Goal: Information Seeking & Learning: Learn about a topic

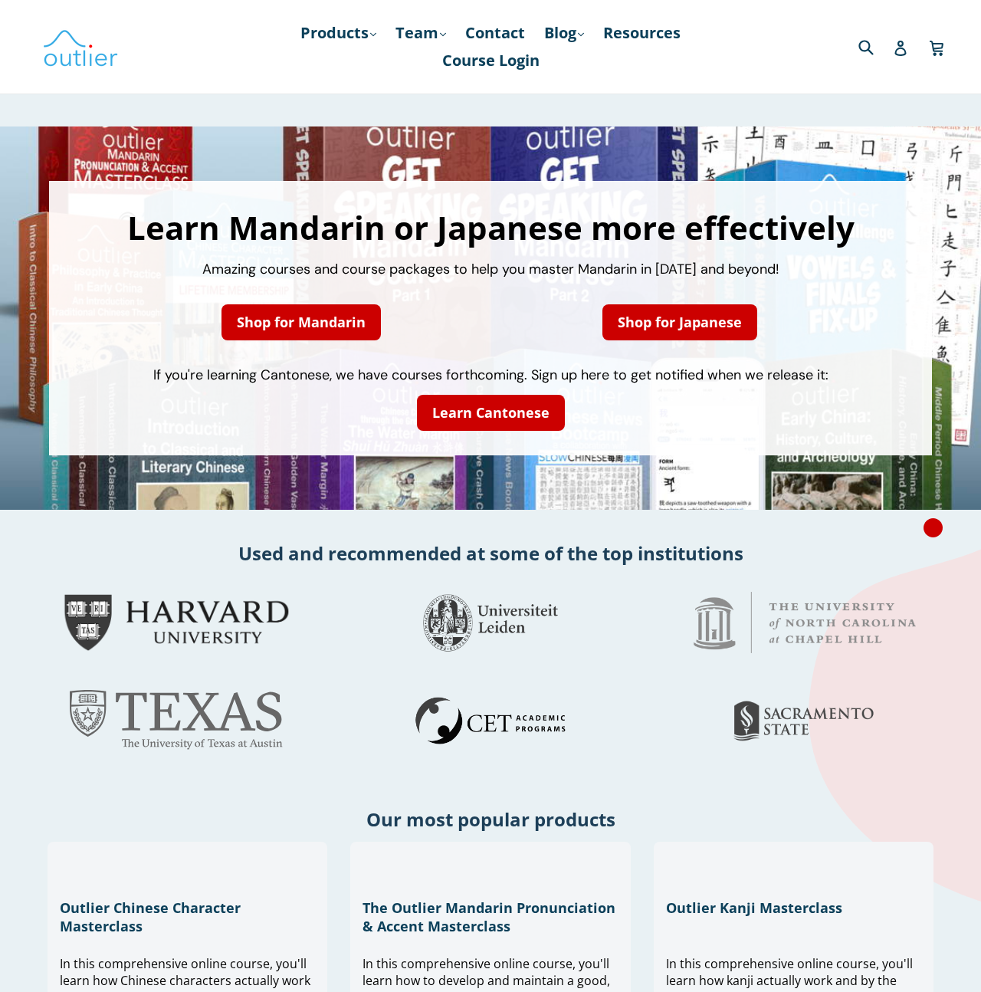
click at [331, 34] on link "Products .cls-1{fill:#231f20} expand" at bounding box center [338, 33] width 91 height 28
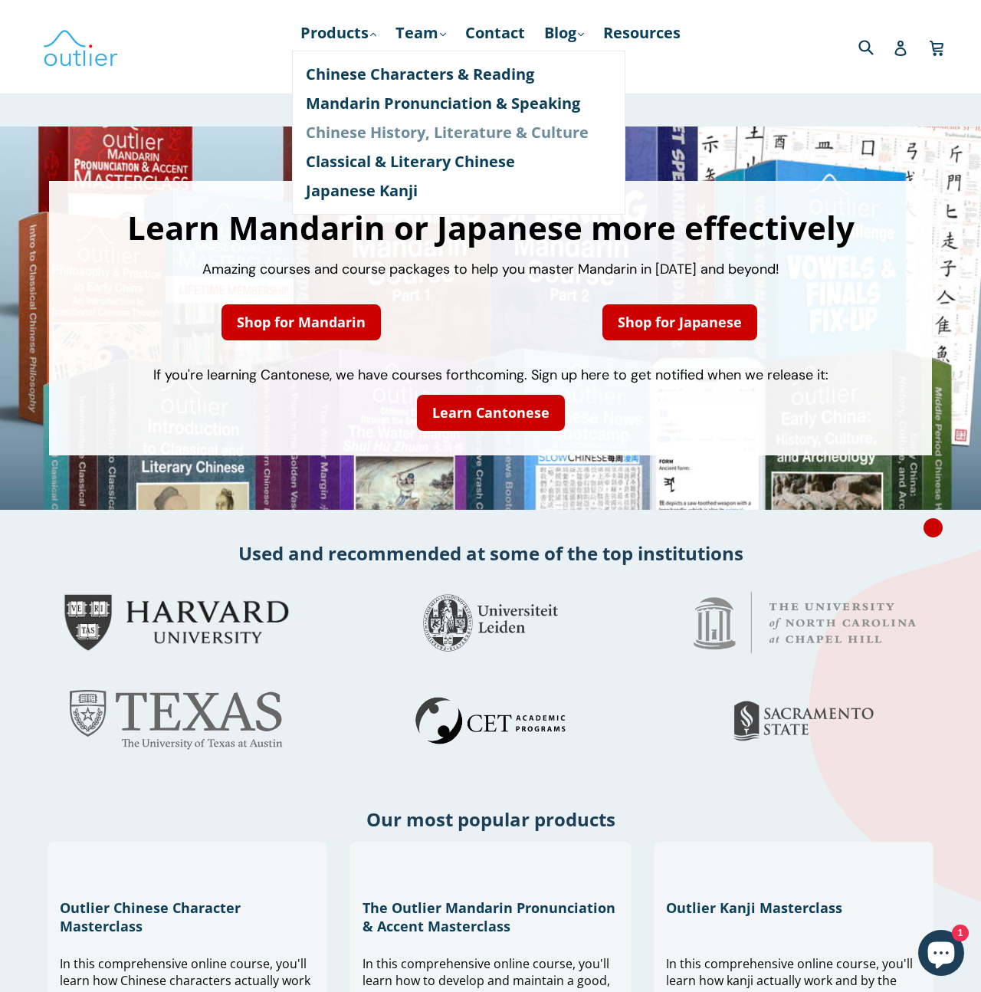
click at [337, 130] on link "Chinese History, Literature & Culture" at bounding box center [459, 132] width 306 height 29
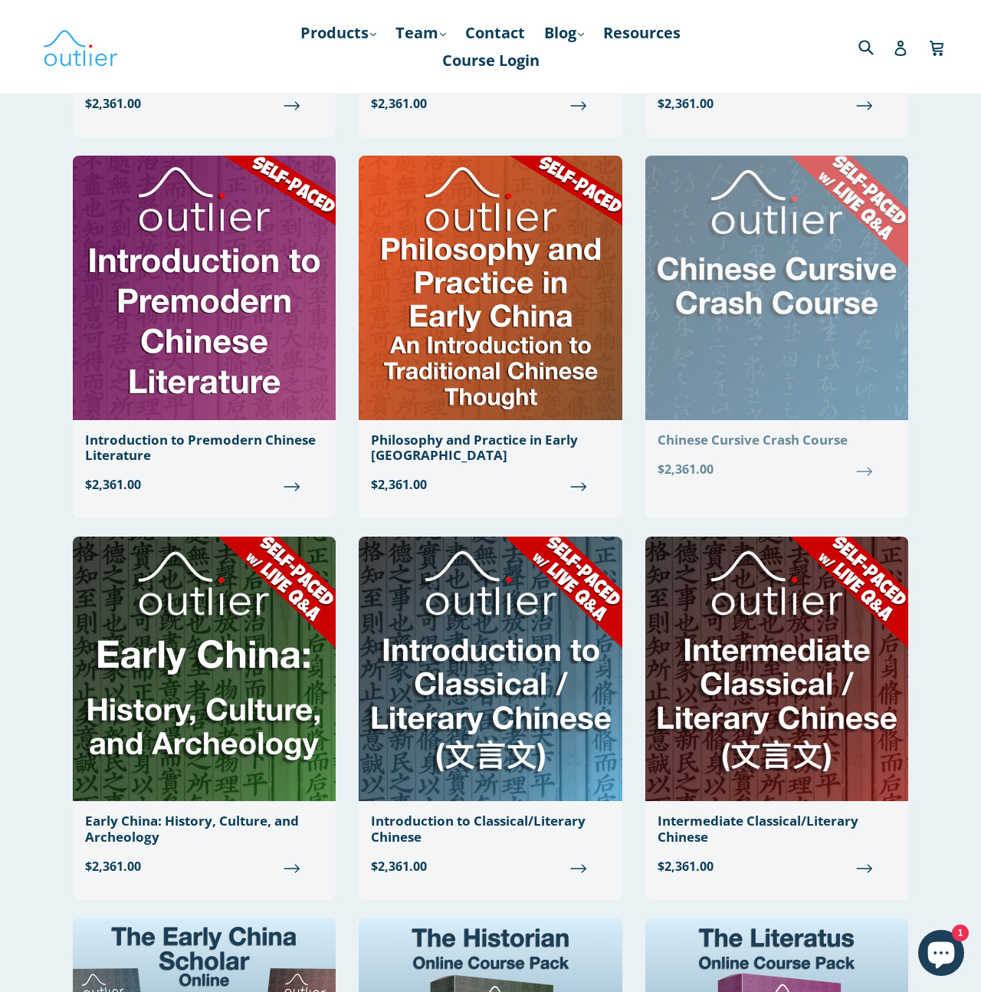
scroll to position [726, 0]
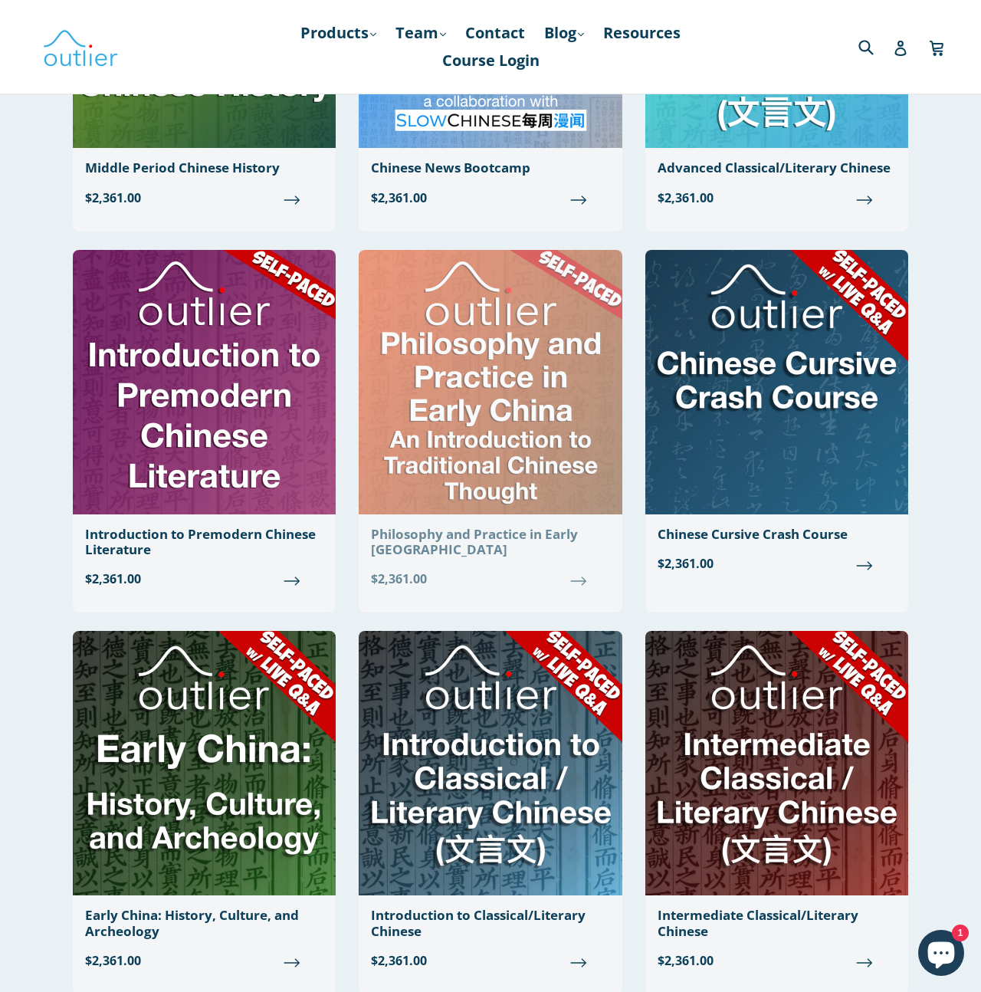
click at [511, 507] on img at bounding box center [490, 382] width 263 height 264
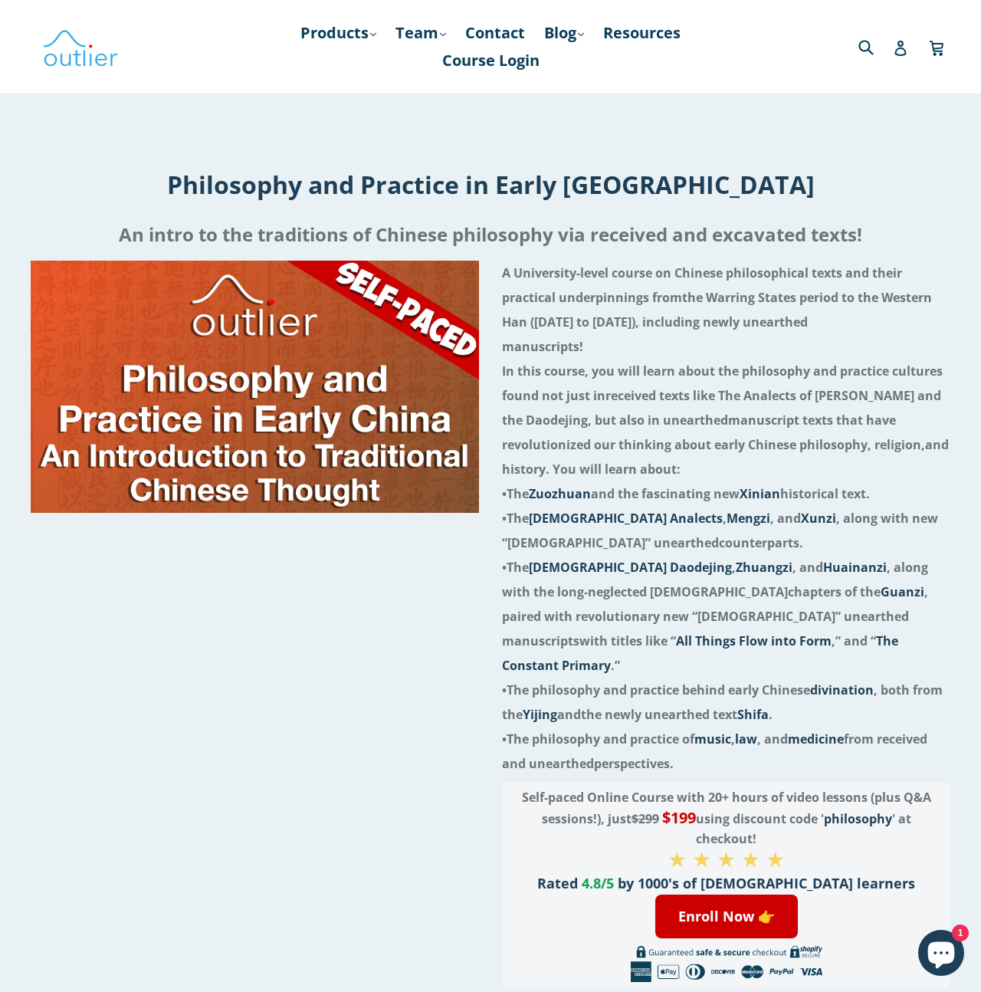
scroll to position [389, 0]
